Goal: Find specific page/section

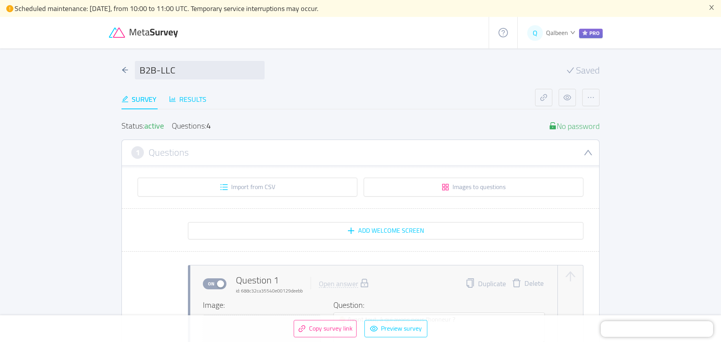
click at [188, 99] on div "Results" at bounding box center [187, 99] width 37 height 11
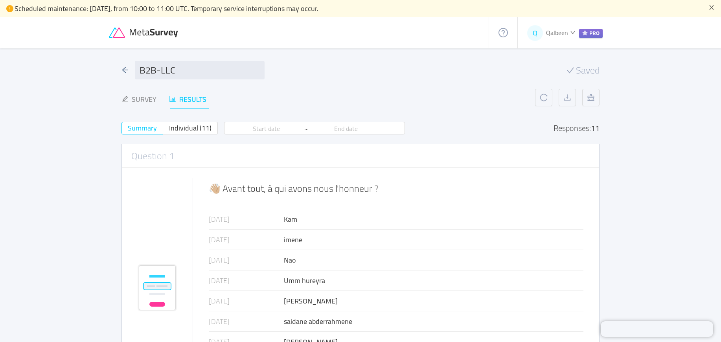
click at [150, 30] on icon at bounding box center [144, 33] width 71 height 11
